Goal: Information Seeking & Learning: Find specific page/section

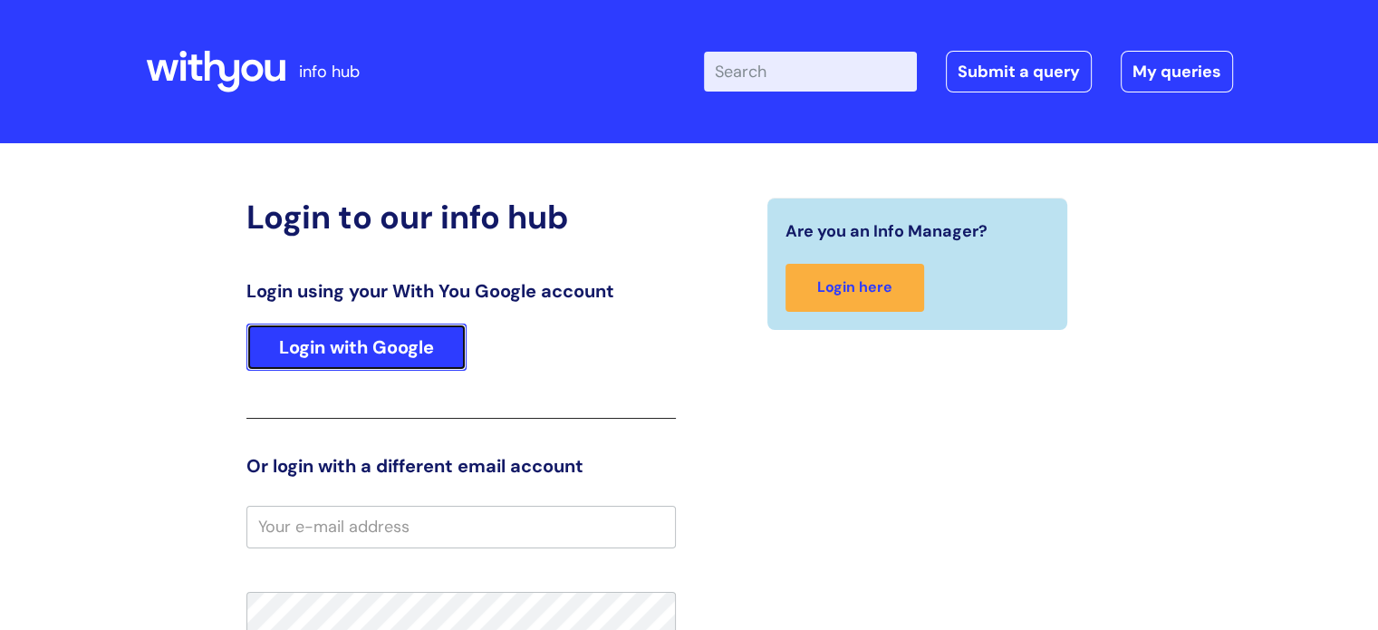
click at [349, 352] on link "Login with Google" at bounding box center [356, 346] width 220 height 47
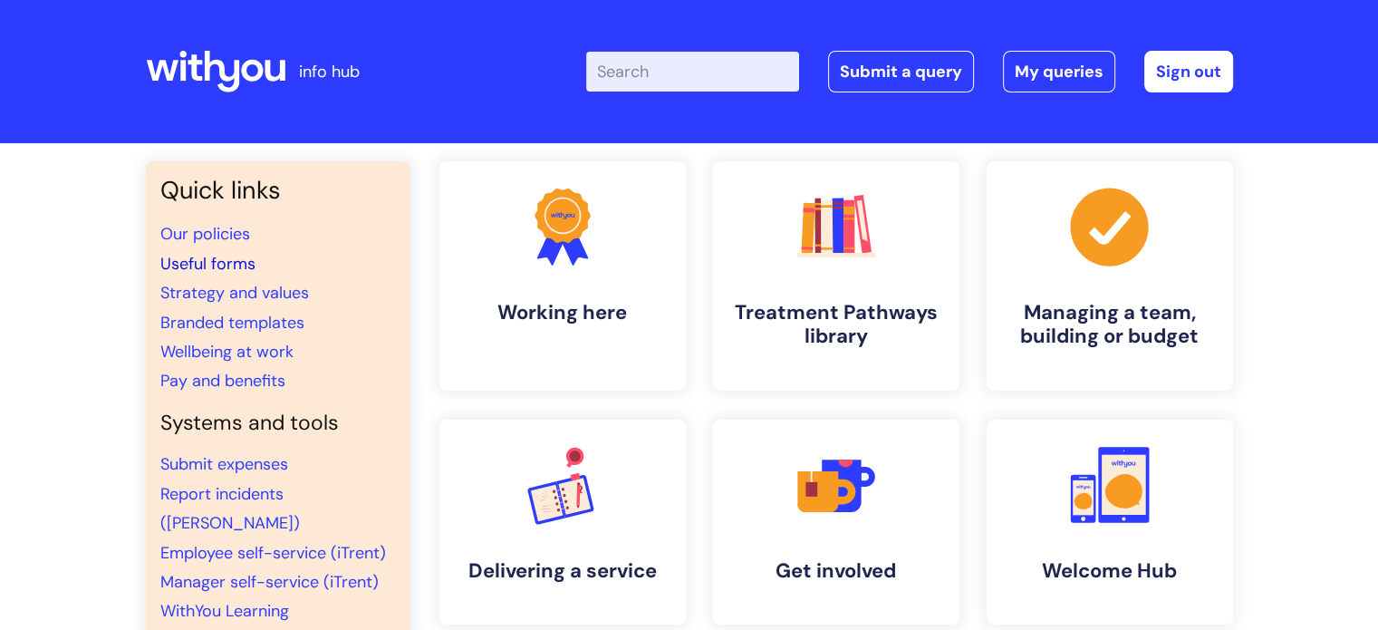
click at [222, 264] on link "Useful forms" at bounding box center [207, 264] width 95 height 22
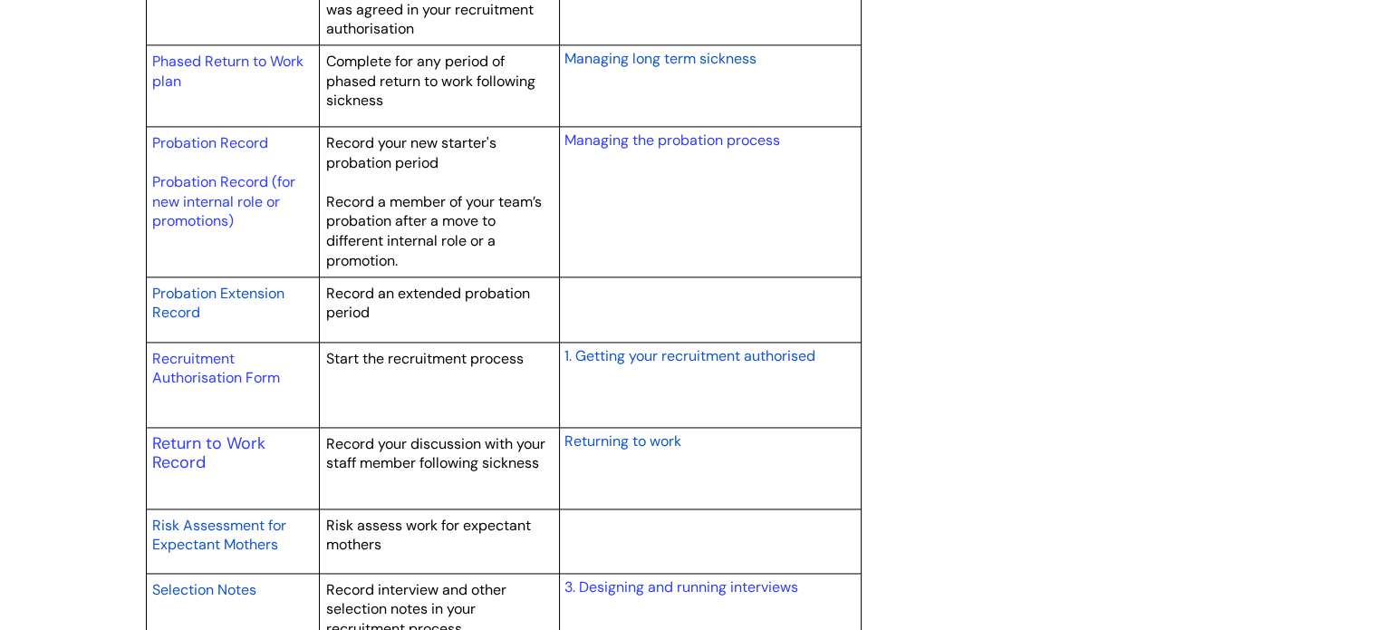
scroll to position [2542, 0]
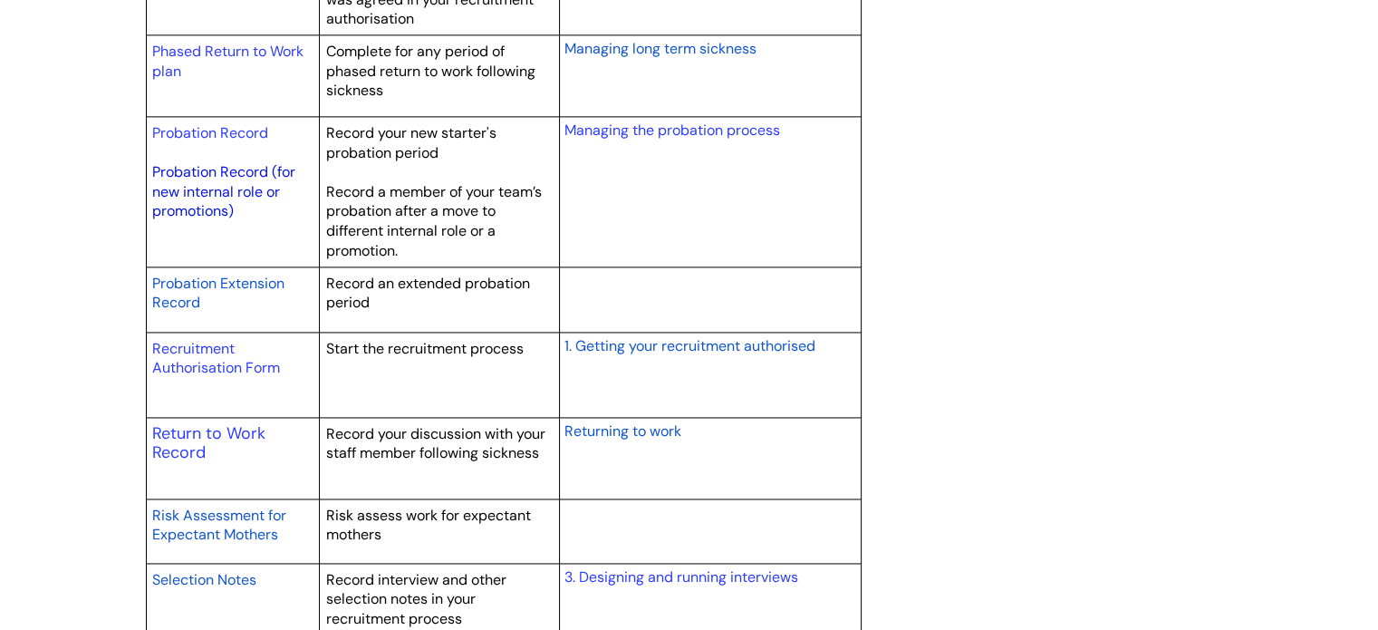
click at [192, 180] on link "Probation Record (for new internal role or promotions)" at bounding box center [223, 191] width 143 height 58
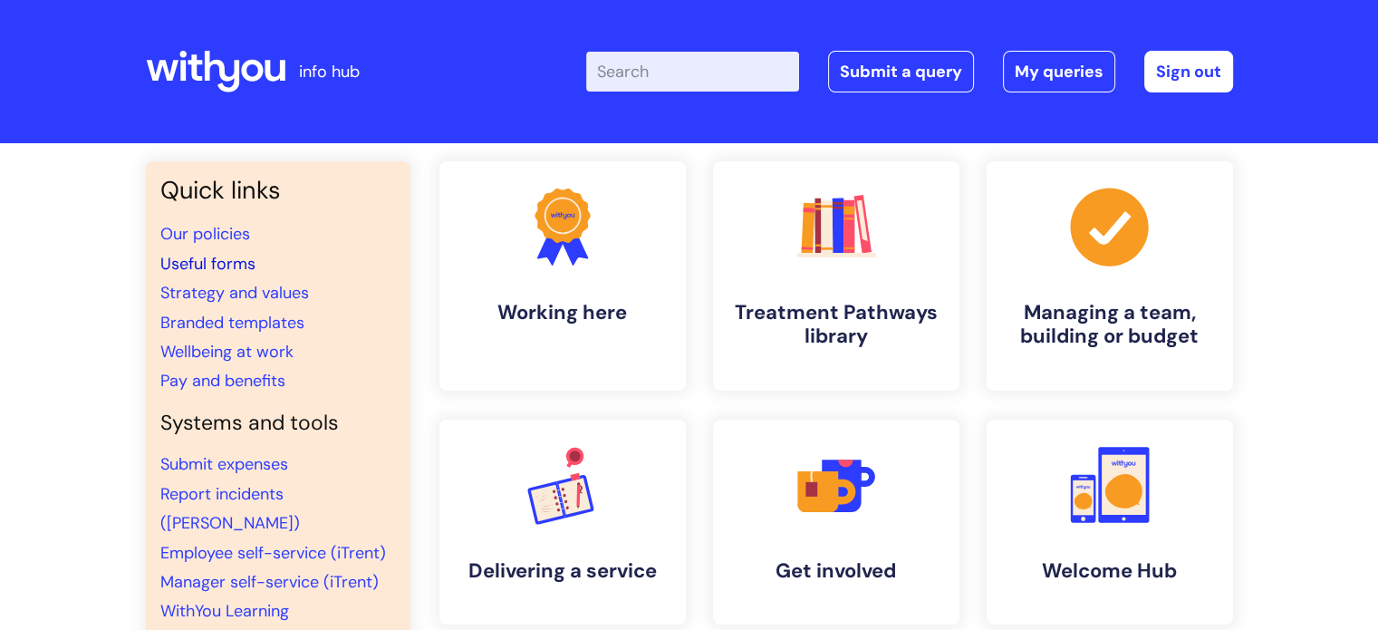
click at [178, 264] on link "Useful forms" at bounding box center [207, 264] width 95 height 22
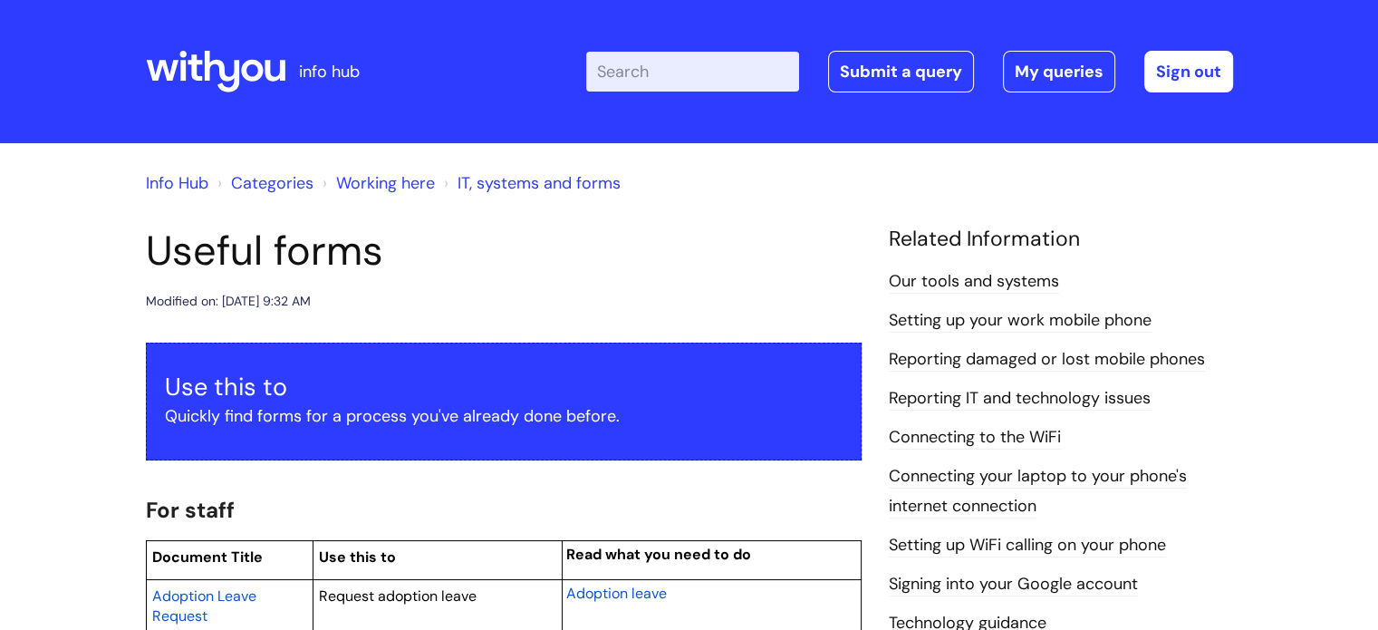
click at [634, 77] on input "Enter your search term here..." at bounding box center [692, 72] width 213 height 40
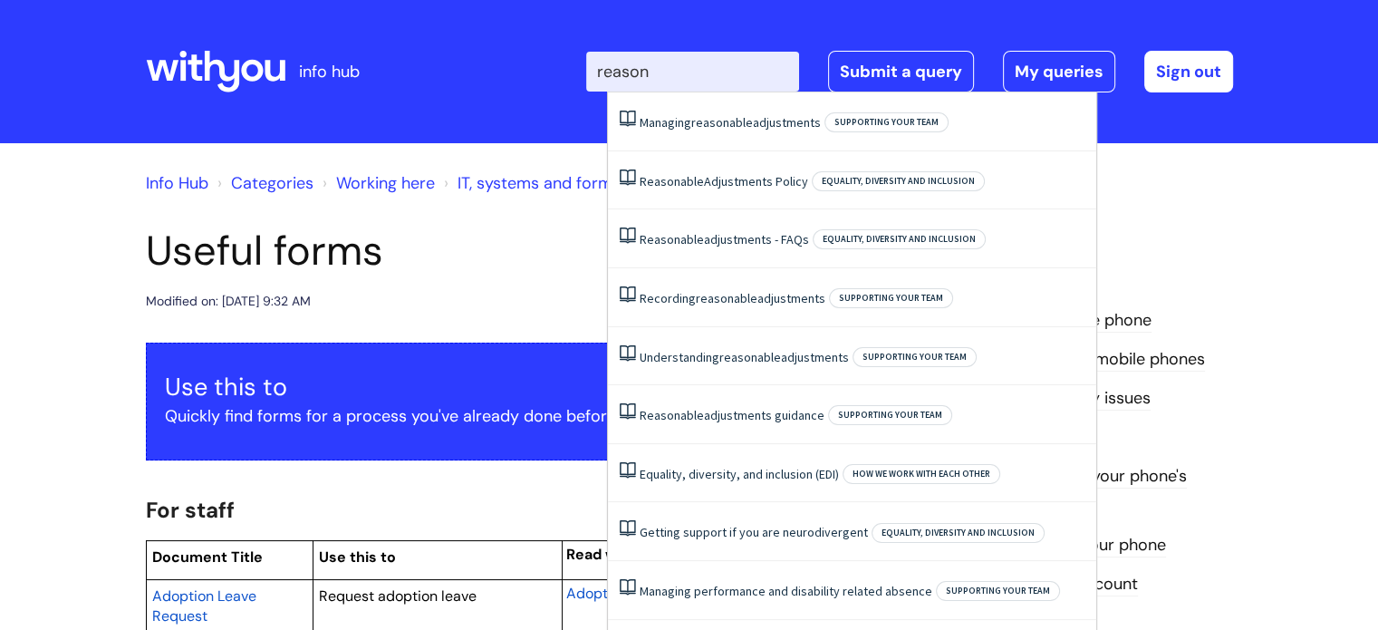
type input "reasona"
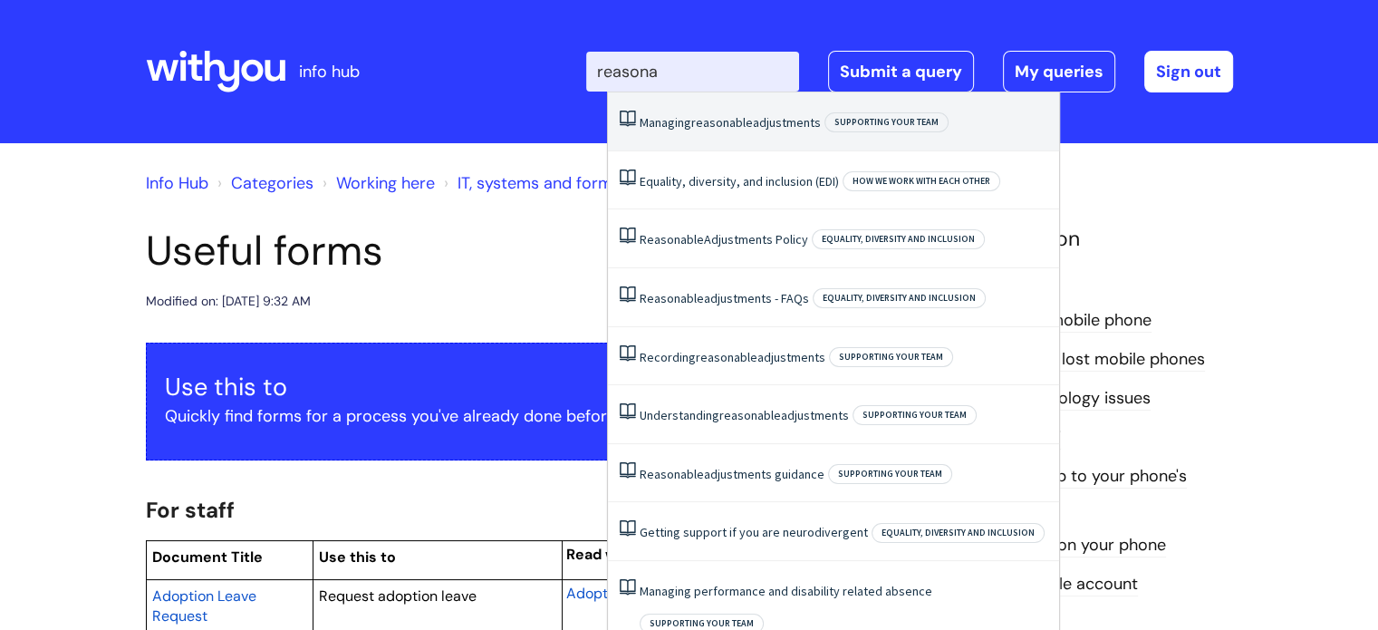
click at [719, 121] on span "reasonable" at bounding box center [722, 122] width 62 height 16
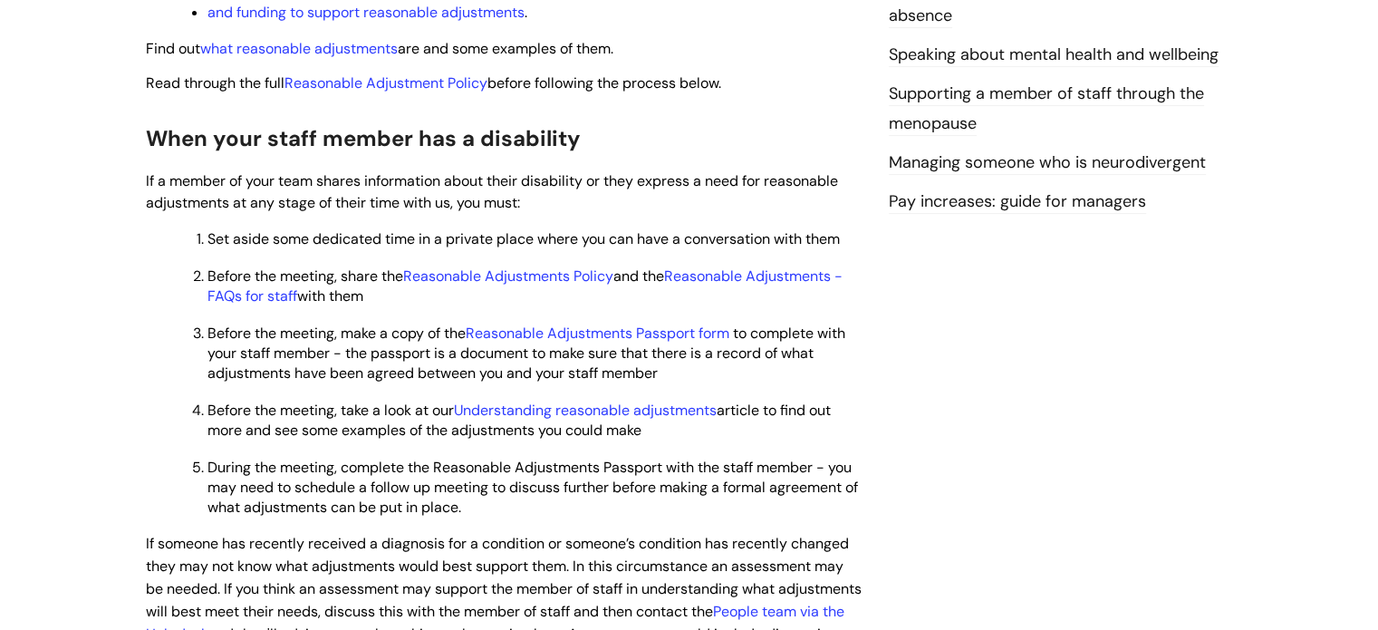
scroll to position [644, 0]
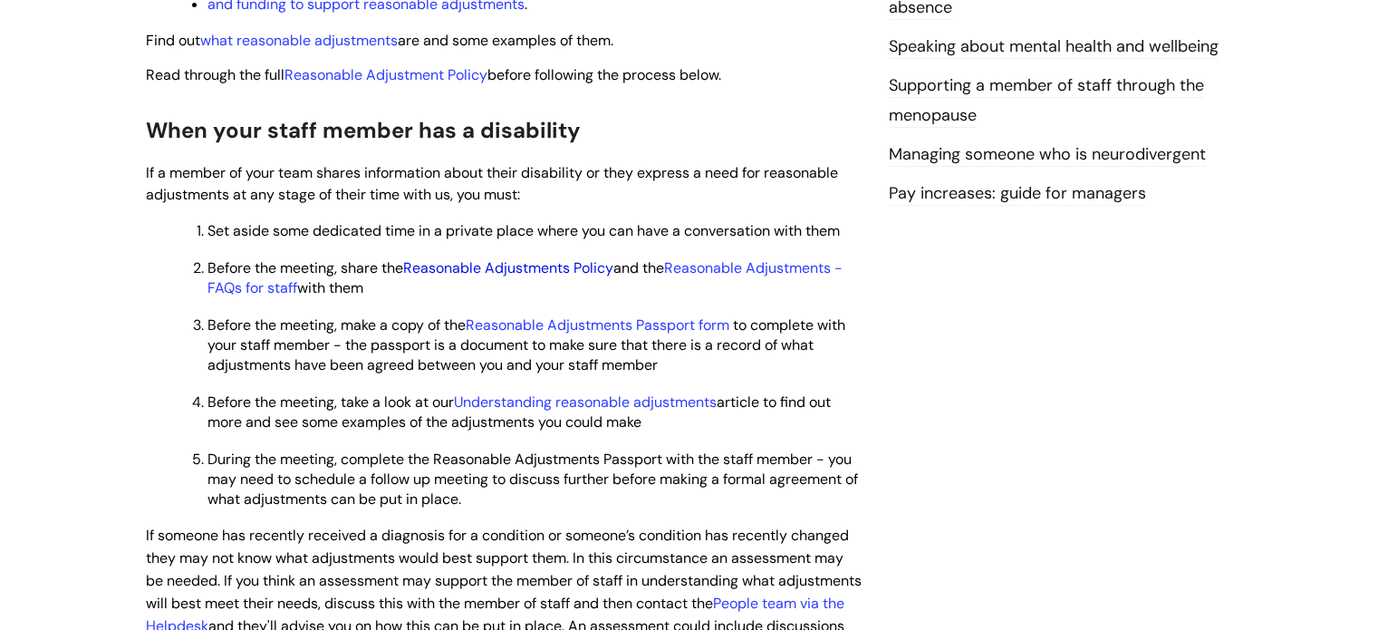
click at [497, 270] on link "Reasonable Adjustments Policy" at bounding box center [508, 267] width 210 height 19
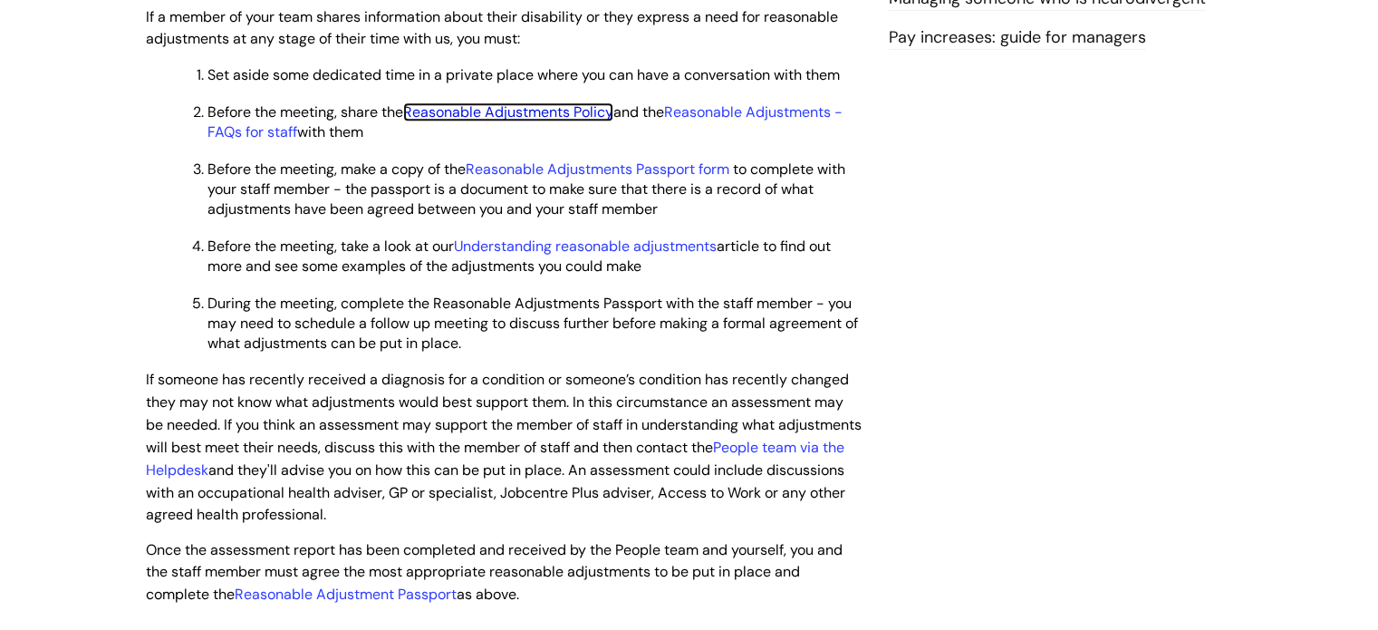
scroll to position [775, 0]
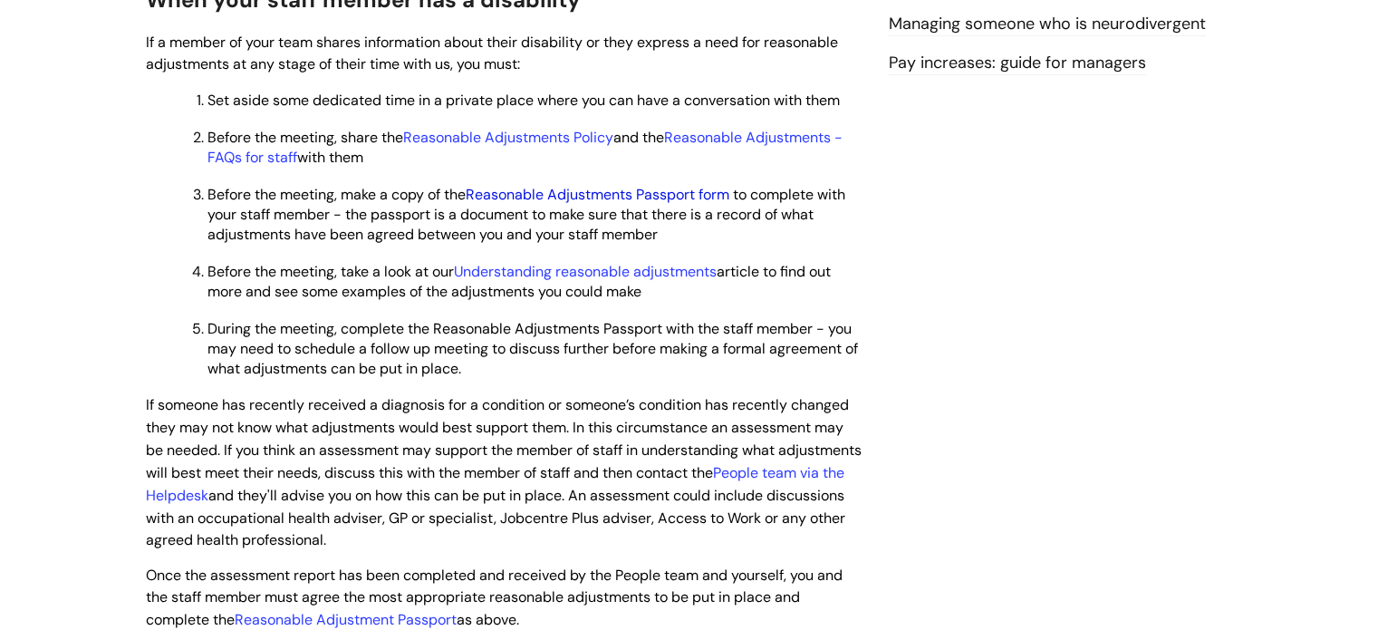
click at [676, 194] on link "Reasonable Adjustments Passport form" at bounding box center [598, 194] width 264 height 19
